Goal: Task Accomplishment & Management: Use online tool/utility

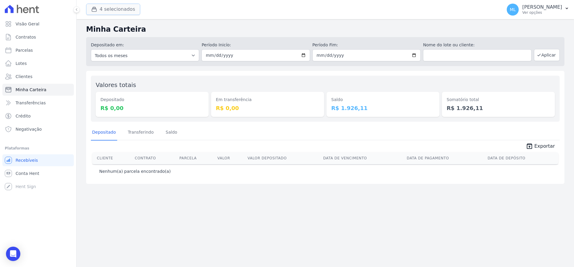
click at [112, 6] on button "4 selecionados" at bounding box center [113, 9] width 54 height 11
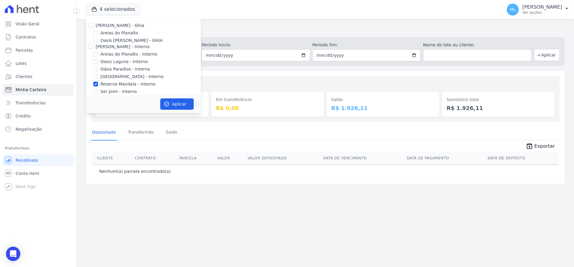
click at [94, 25] on div "[PERSON_NAME] - Ghia" at bounding box center [143, 25] width 115 height 6
click at [89, 25] on input "[PERSON_NAME] - Ghia" at bounding box center [91, 25] width 5 height 5
checkbox input "true"
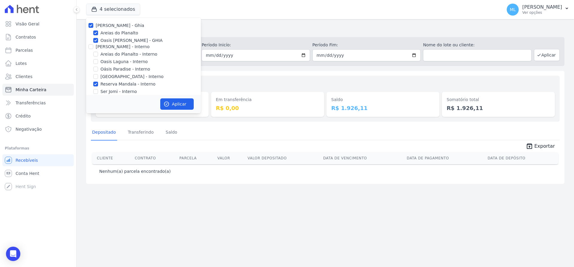
click at [88, 48] on div "[PERSON_NAME] - Interno" at bounding box center [143, 47] width 115 height 6
click at [90, 46] on input "[PERSON_NAME] - Interno" at bounding box center [91, 46] width 5 height 5
checkbox input "true"
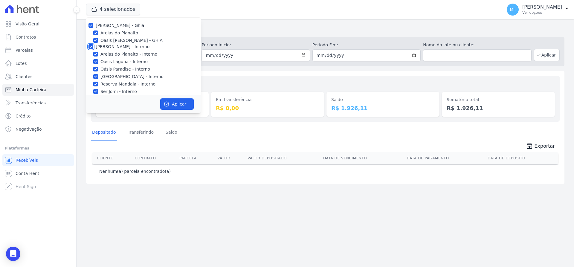
checkbox input "true"
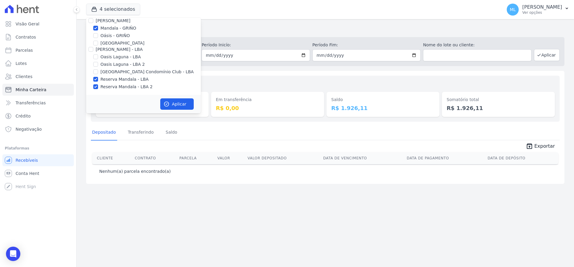
click at [89, 25] on div "Mandala - GRIÑO" at bounding box center [143, 28] width 115 height 6
click at [89, 21] on input "[PERSON_NAME]" at bounding box center [91, 20] width 5 height 5
checkbox input "true"
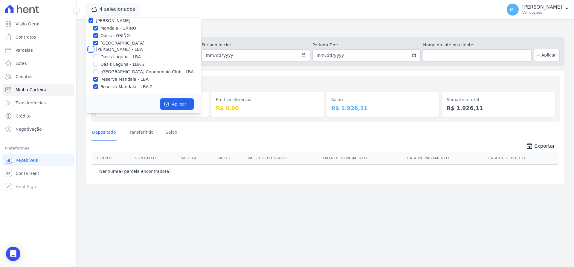
click at [90, 50] on input "[PERSON_NAME] - LBA" at bounding box center [91, 49] width 5 height 5
checkbox input "true"
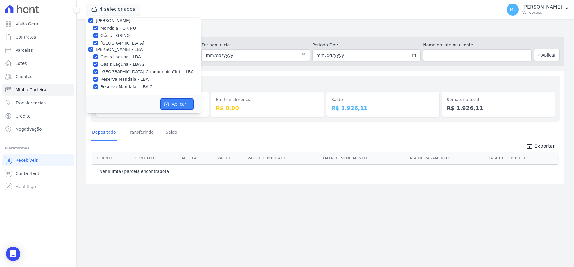
click at [180, 105] on button "Aplicar" at bounding box center [176, 103] width 33 height 11
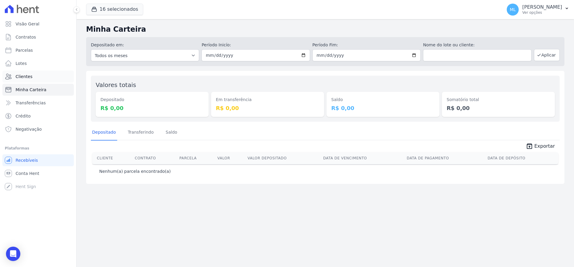
click at [37, 78] on link "Clientes" at bounding box center [37, 77] width 71 height 12
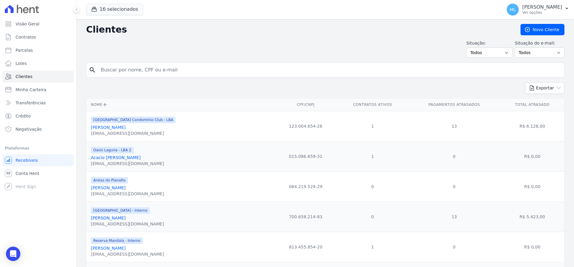
click at [127, 66] on input "search" at bounding box center [329, 70] width 465 height 12
type input "[PERSON_NAME]"
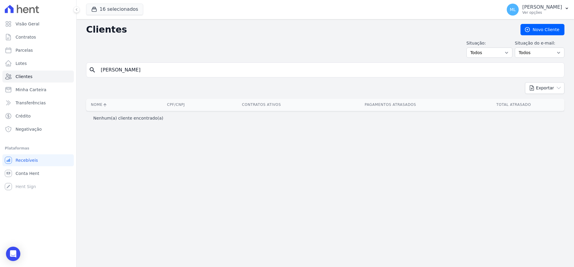
drag, startPoint x: 147, startPoint y: 76, endPoint x: 60, endPoint y: 69, distance: 87.2
click at [60, 69] on div "Visão Geral Contratos [GEOGRAPHIC_DATA] Lotes Clientes Minha Carteira Transferê…" at bounding box center [287, 133] width 574 height 267
type input "[PERSON_NAME]"
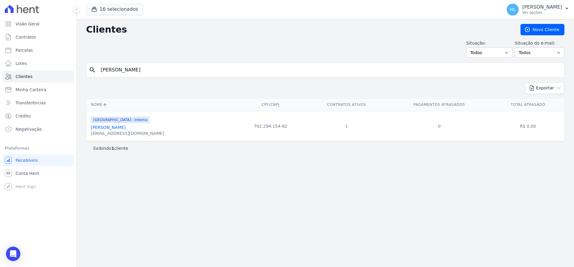
click at [123, 126] on link "[PERSON_NAME]" at bounding box center [108, 127] width 35 height 5
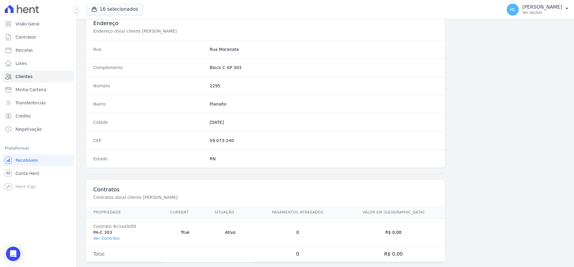
scroll to position [292, 0]
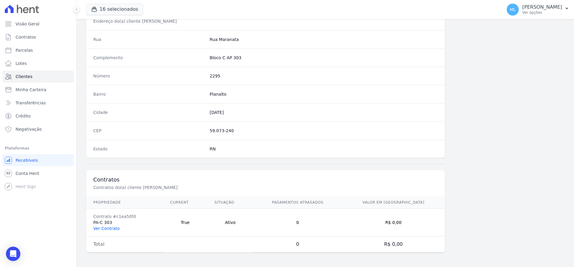
click at [113, 231] on link "Ver Contrato" at bounding box center [106, 228] width 26 height 5
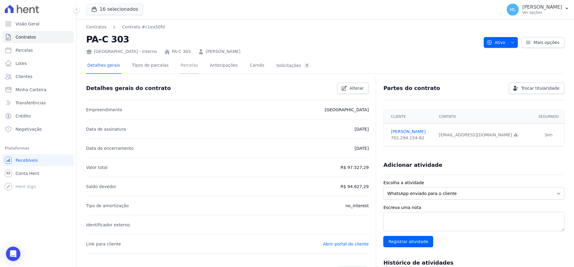
click at [179, 68] on link "Parcelas" at bounding box center [189, 66] width 20 height 16
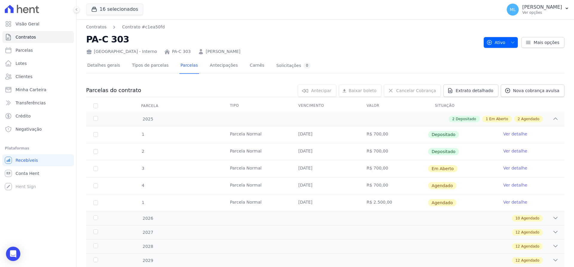
click at [512, 170] on link "Ver detalhe" at bounding box center [515, 168] width 24 height 6
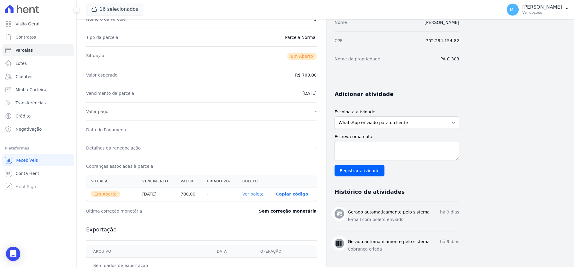
scroll to position [90, 0]
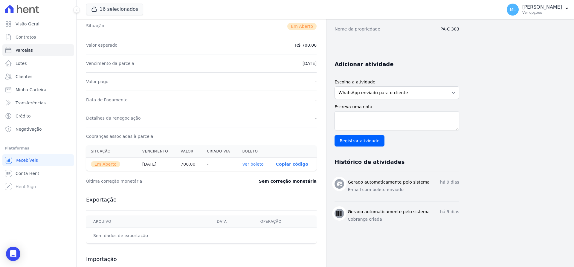
click at [253, 165] on link "Ver boleto" at bounding box center [253, 164] width 21 height 5
